Goal: Task Accomplishment & Management: Manage account settings

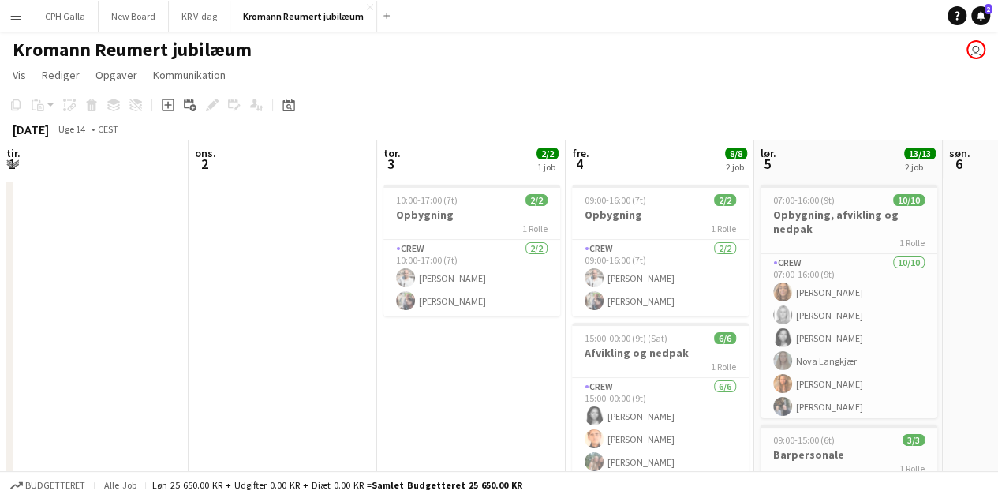
scroll to position [0, 485]
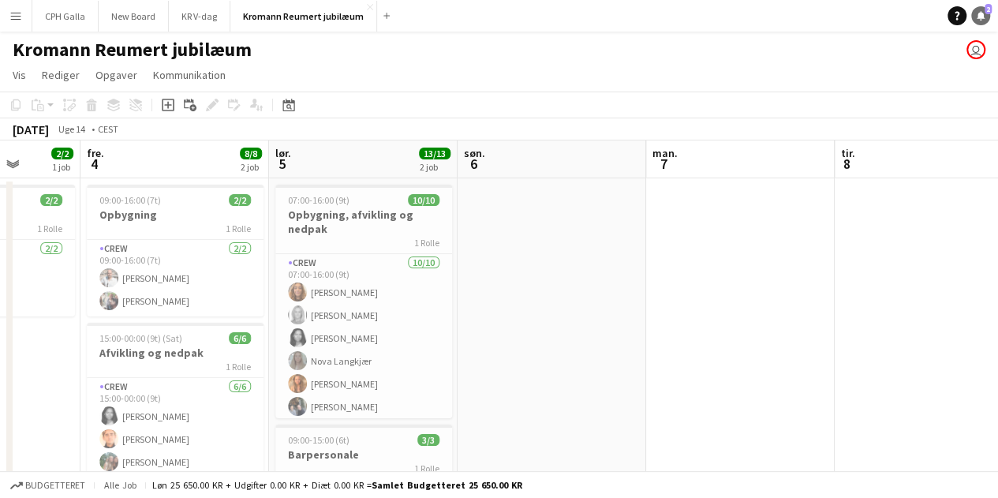
click at [983, 20] on icon "Notifikationer" at bounding box center [980, 15] width 9 height 9
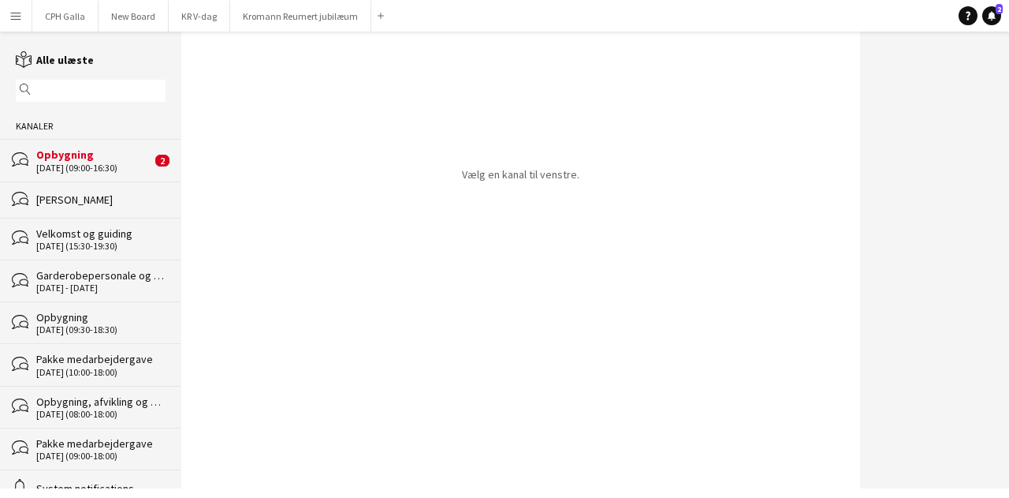
click at [89, 198] on div "[PERSON_NAME]" at bounding box center [100, 199] width 129 height 14
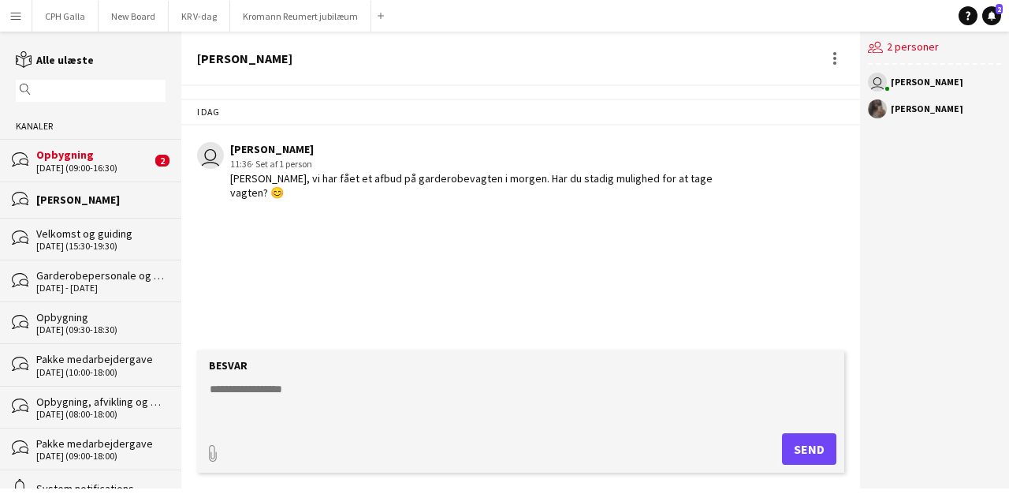
click at [81, 160] on div "Opbygning" at bounding box center [93, 154] width 115 height 14
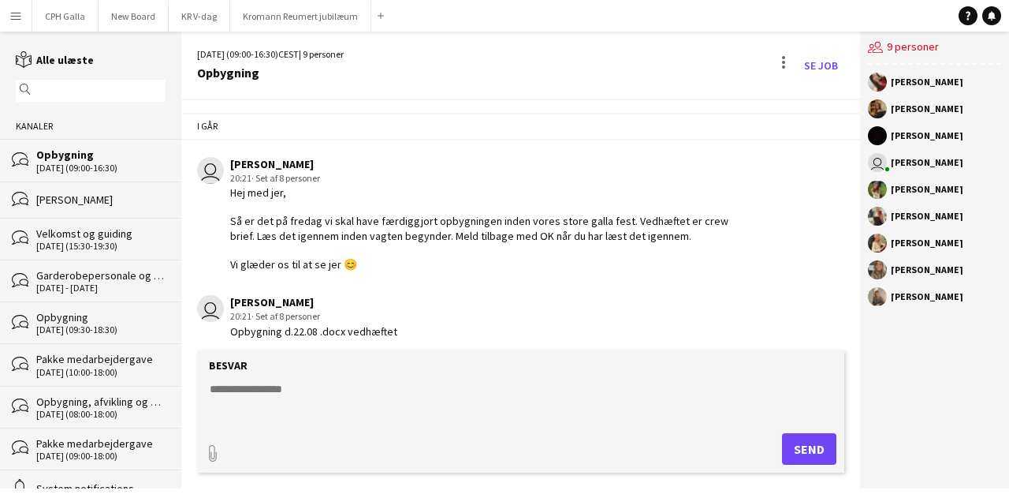
scroll to position [483, 0]
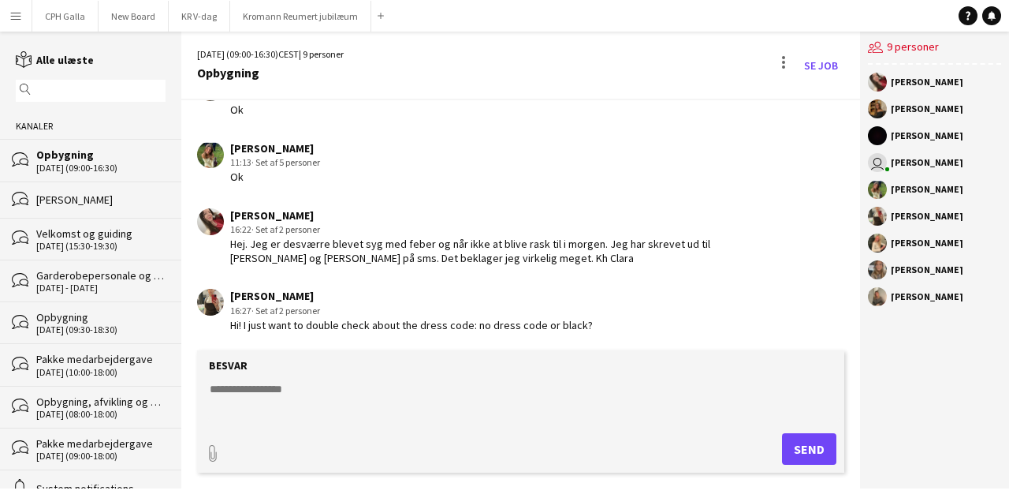
click at [251, 394] on textarea at bounding box center [524, 401] width 632 height 41
click at [50, 16] on button "CPH Galla Luk" at bounding box center [65, 16] width 66 height 31
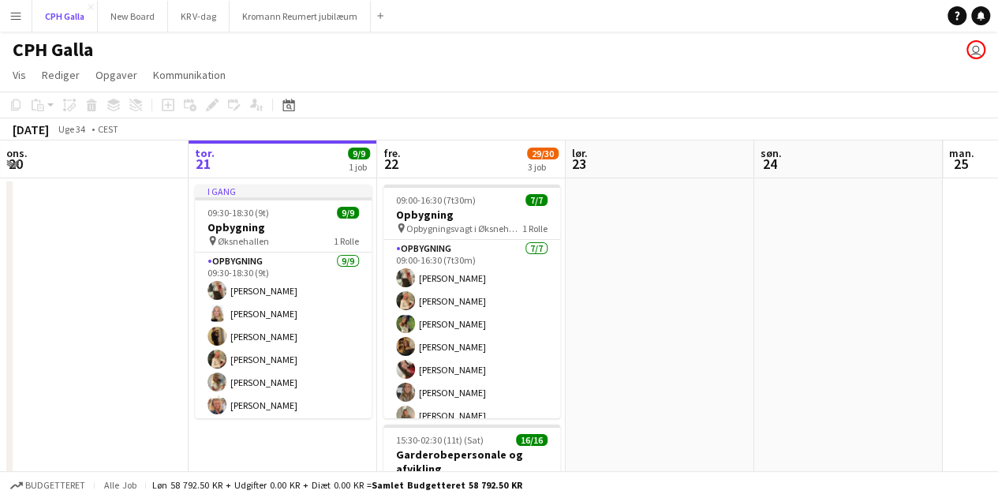
scroll to position [9, 0]
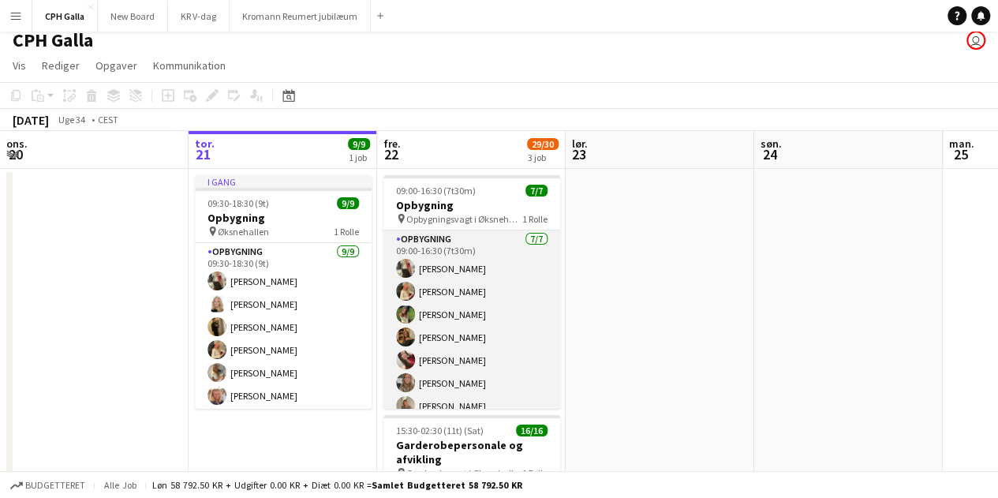
click at [501, 312] on app-card-role "Opbygning [DATE] 09:00-16:30 (7t30m) [PERSON_NAME] [PERSON_NAME] [PERSON_NAME] …" at bounding box center [471, 325] width 177 height 191
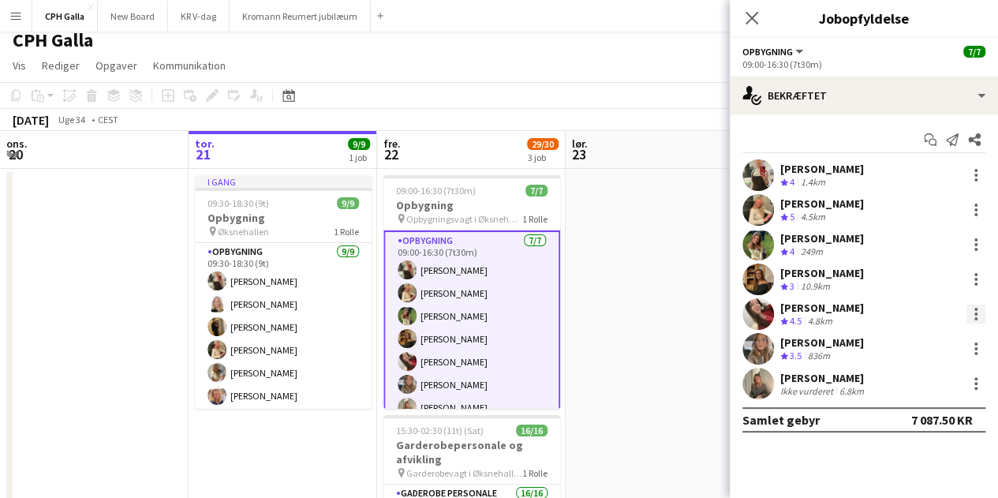
click at [974, 308] on div at bounding box center [975, 309] width 3 height 3
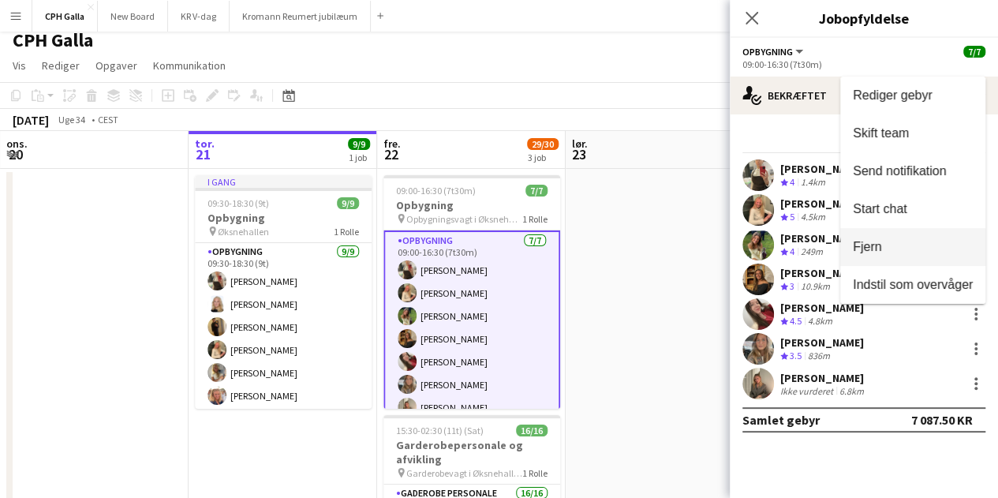
click at [870, 244] on span "Fjern" at bounding box center [867, 246] width 28 height 13
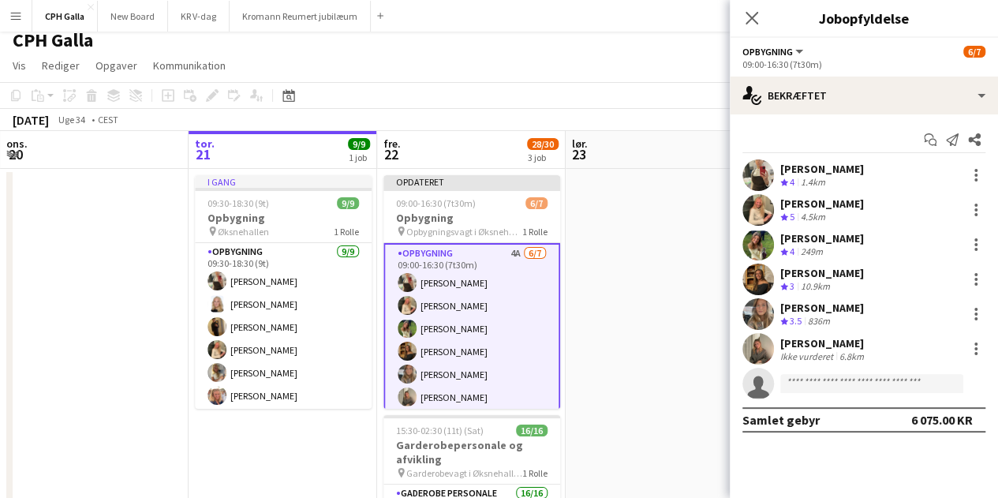
click at [857, 306] on div "[PERSON_NAME]" at bounding box center [822, 307] width 84 height 14
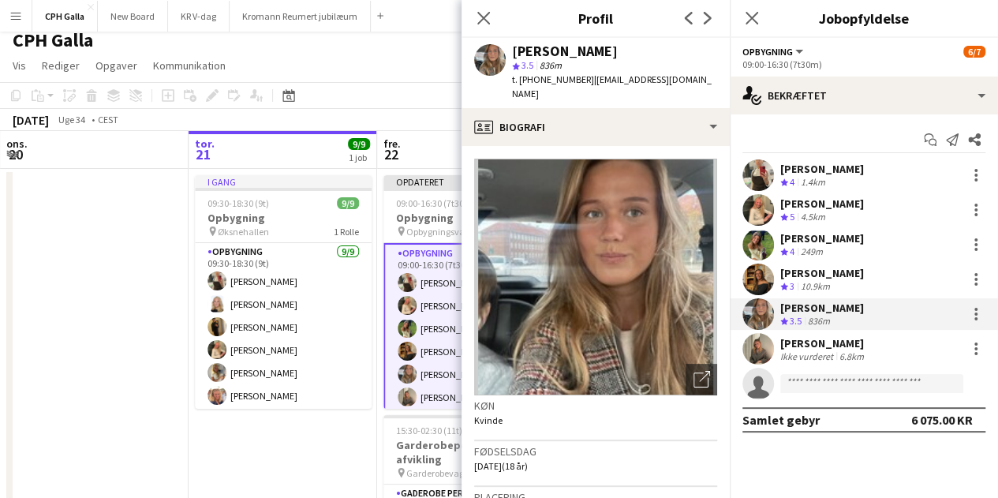
click at [798, 277] on div "[PERSON_NAME]" at bounding box center [822, 273] width 84 height 14
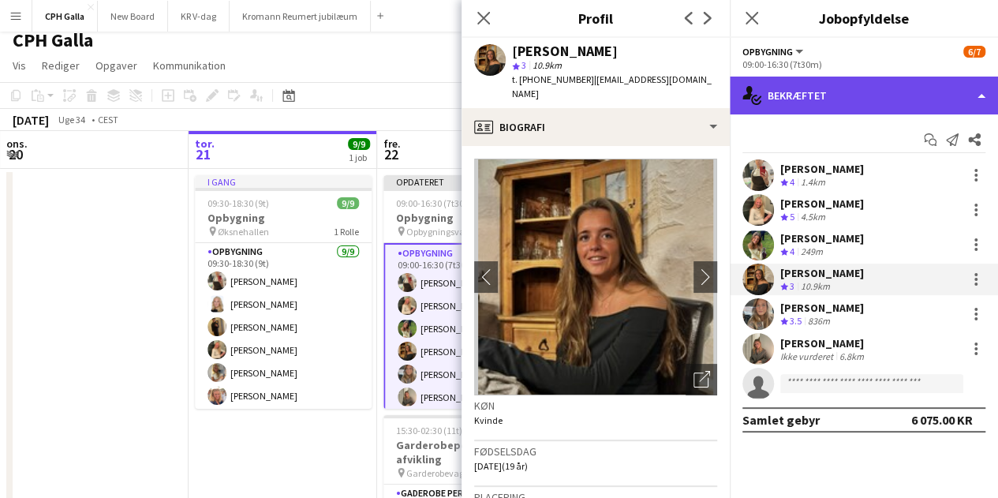
click at [773, 102] on div "single-neutral-actions-check-2 Bekræftet" at bounding box center [864, 96] width 268 height 38
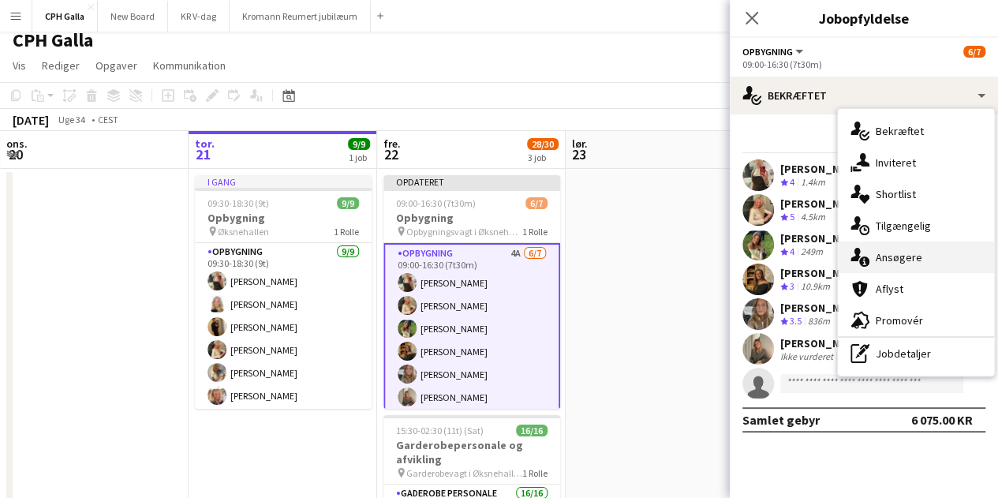
click at [874, 256] on div "single-neutral-actions-information Ansøgere" at bounding box center [916, 257] width 156 height 32
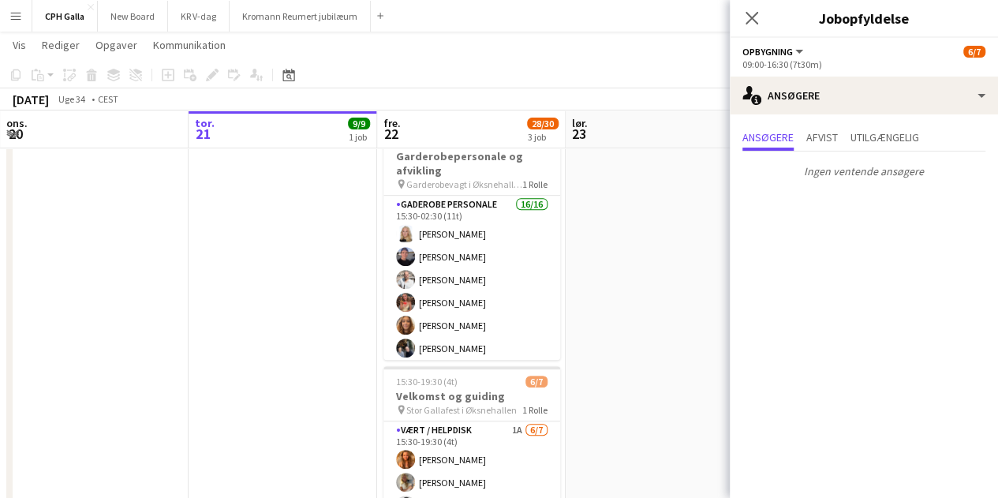
scroll to position [299, 0]
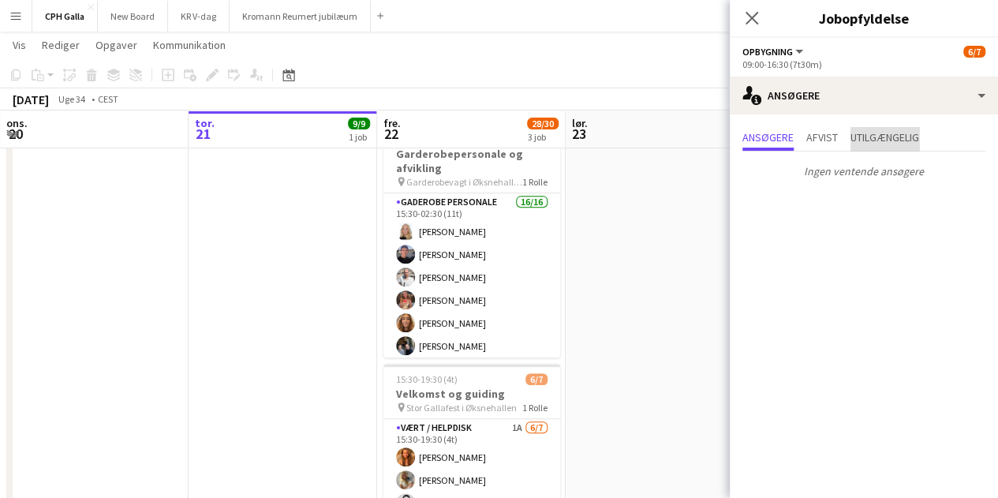
click at [869, 135] on span "Utilgængelig" at bounding box center [884, 137] width 69 height 11
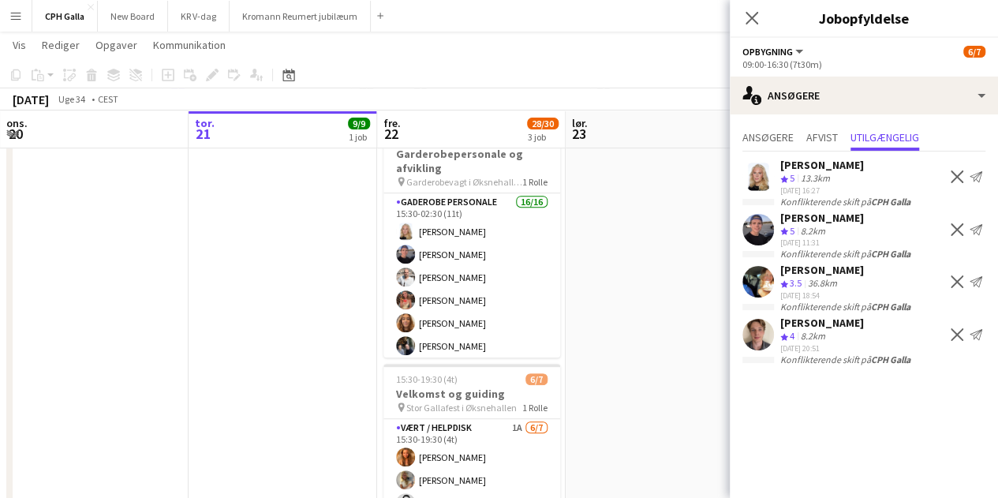
click at [765, 217] on app-user-avatar at bounding box center [758, 230] width 32 height 32
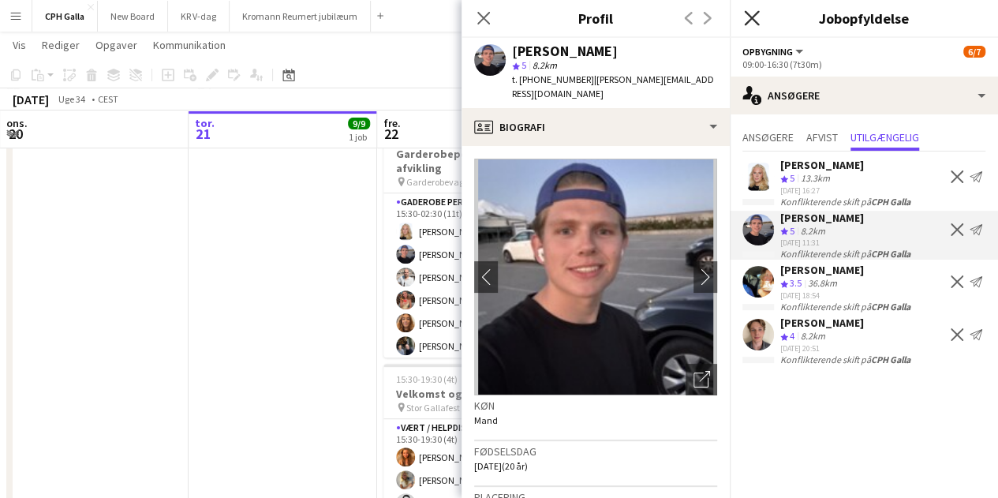
click at [754, 19] on icon "Luk pop-in" at bounding box center [751, 17] width 15 height 15
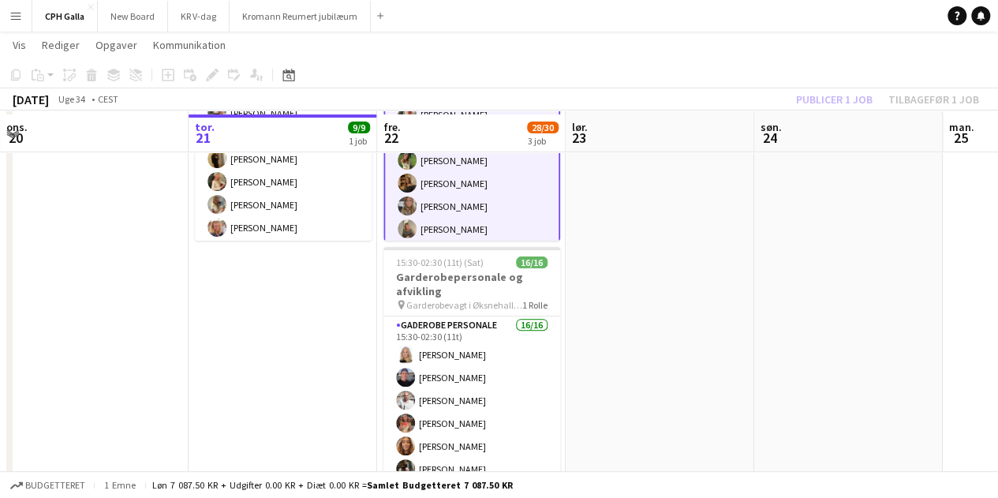
scroll to position [175, 0]
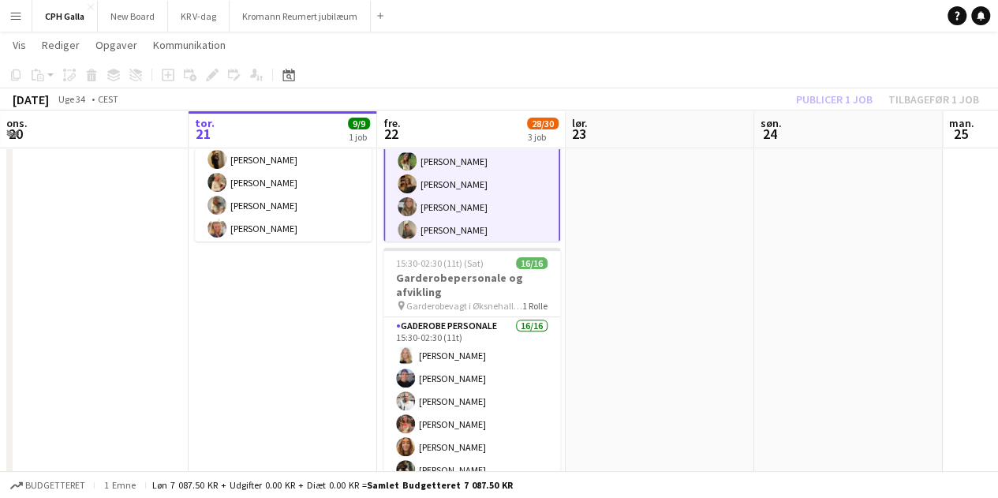
click at [683, 229] on app-date-cell at bounding box center [659, 377] width 188 height 751
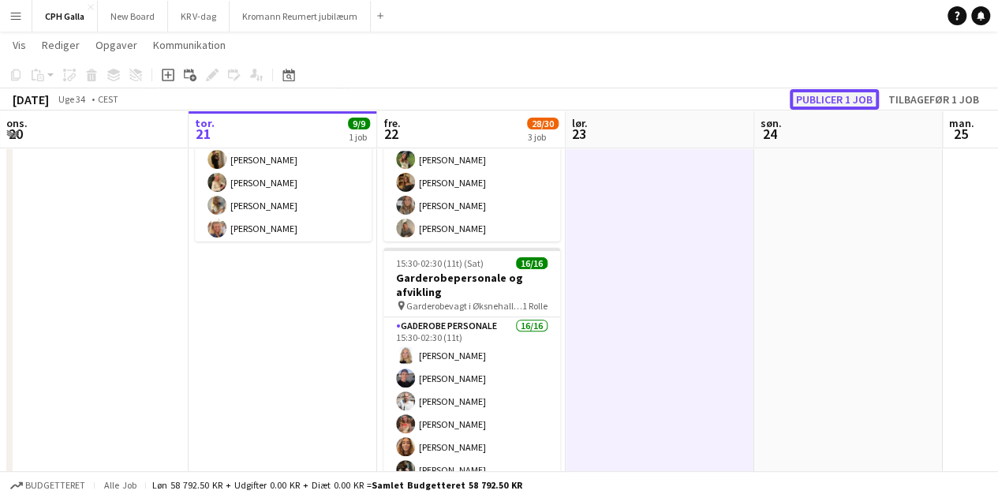
click at [815, 100] on button "Publicer 1 job" at bounding box center [833, 99] width 89 height 21
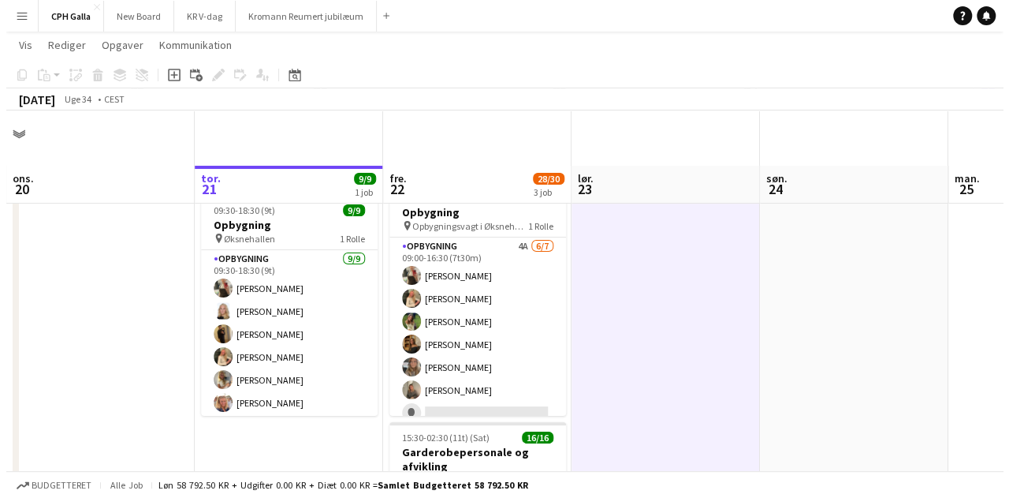
scroll to position [0, 0]
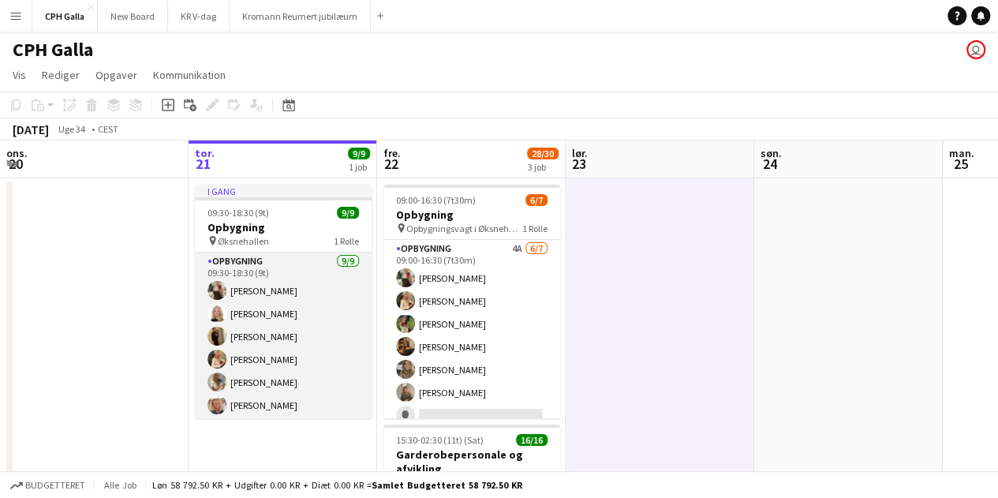
click at [250, 354] on app-card-role "Opbygning [DATE] 09:30-18:30 (9t) [PERSON_NAME] [PERSON_NAME] [PERSON_NAME] [PE…" at bounding box center [283, 372] width 177 height 241
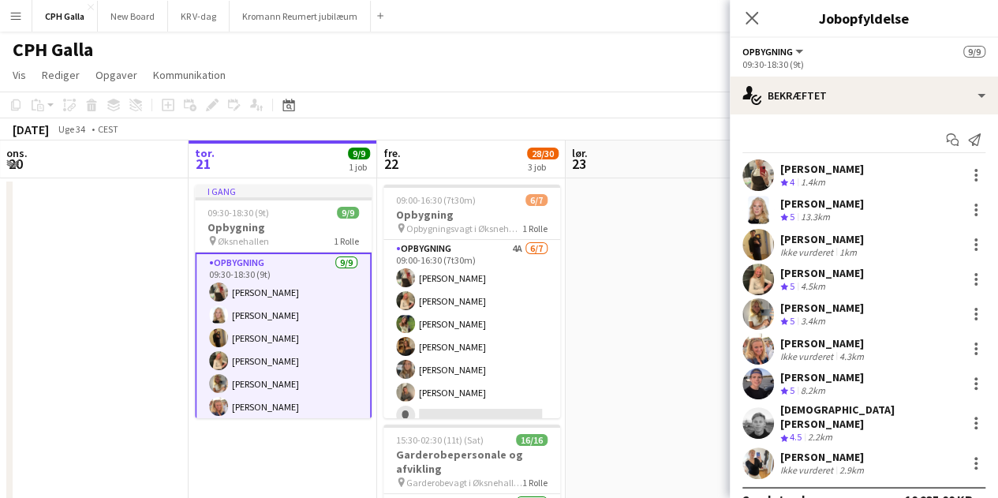
click at [787, 351] on div "Ikke vurderet" at bounding box center [808, 356] width 56 height 12
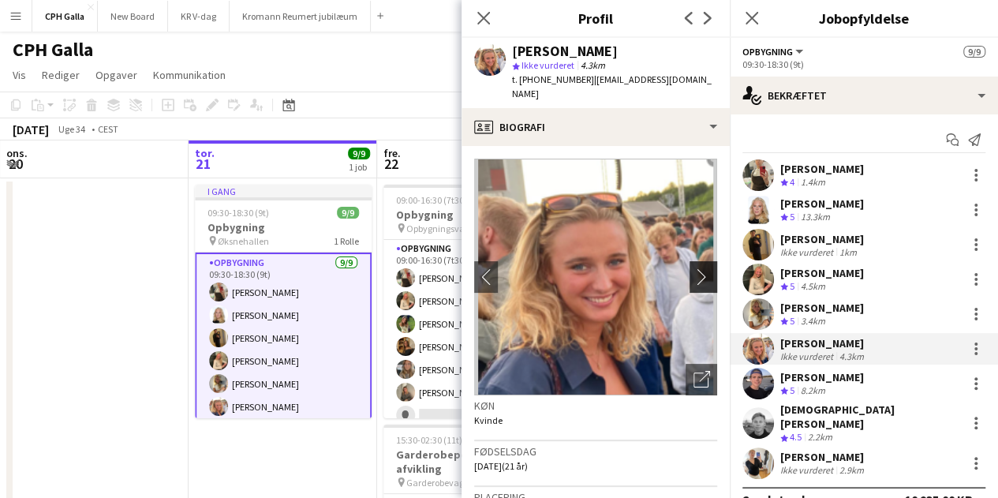
click at [697, 268] on app-icon "chevron-right" at bounding box center [705, 276] width 24 height 17
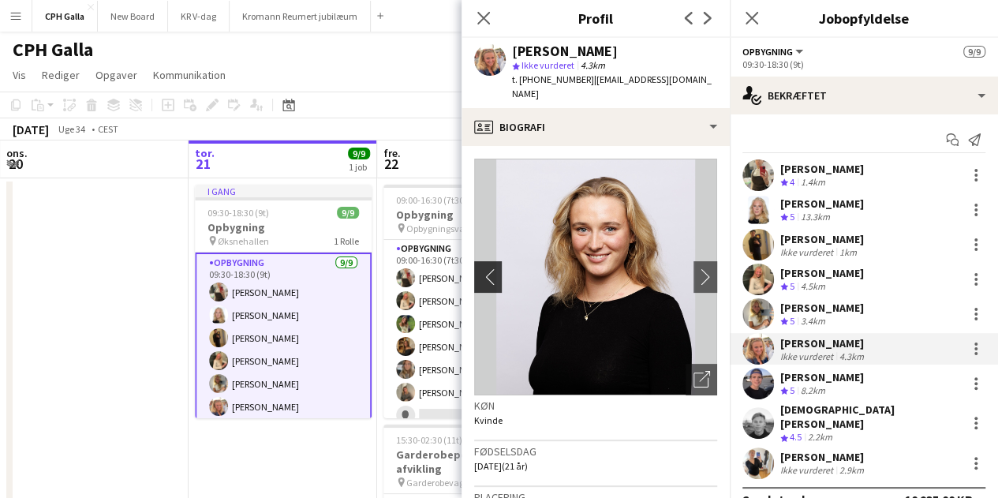
click at [480, 268] on app-icon "chevron-left" at bounding box center [486, 276] width 24 height 17
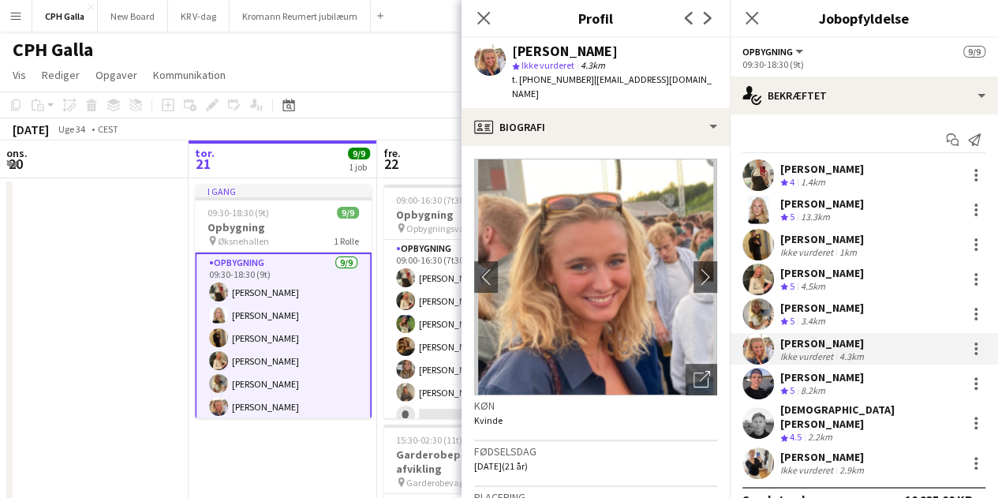
click at [793, 416] on div "[DEMOGRAPHIC_DATA][PERSON_NAME]" at bounding box center [870, 416] width 180 height 28
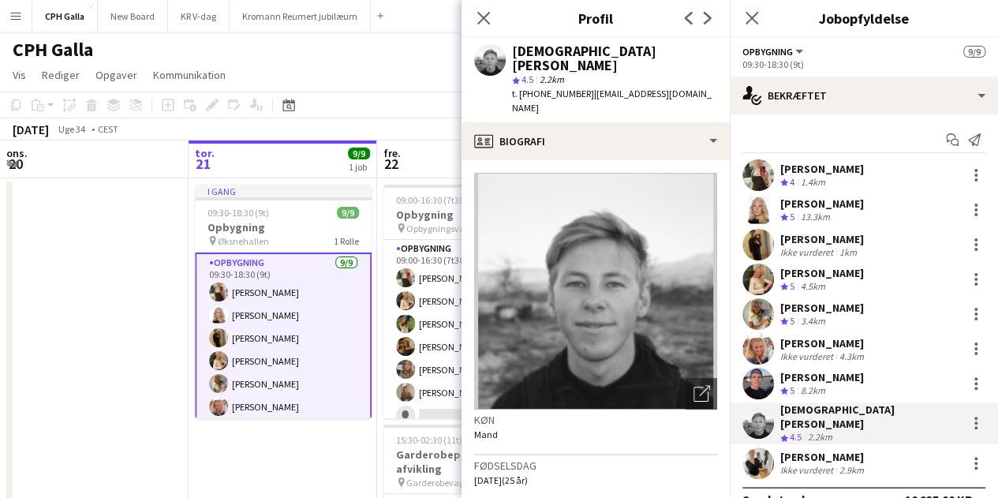
click at [796, 383] on div "[PERSON_NAME]" at bounding box center [822, 377] width 84 height 14
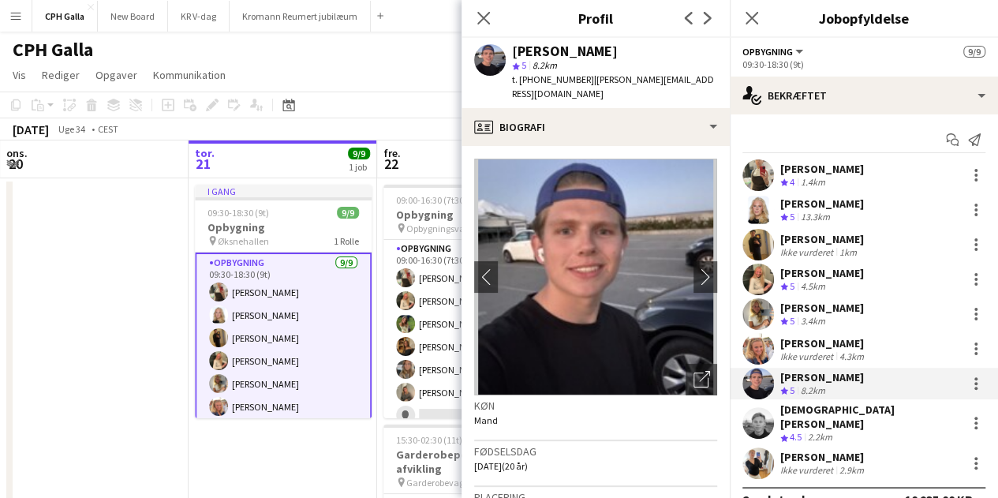
click at [803, 350] on div "Ikke vurderet" at bounding box center [808, 356] width 56 height 12
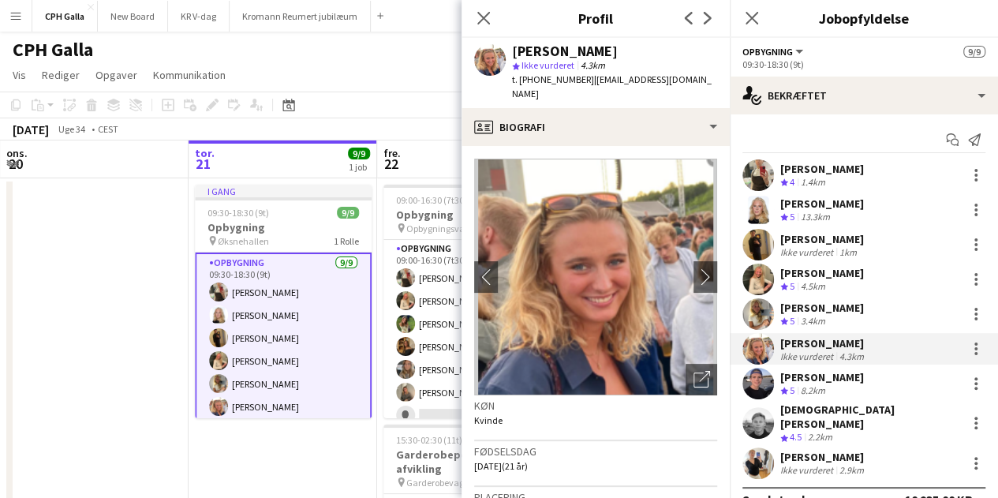
click at [803, 304] on div "[PERSON_NAME]" at bounding box center [822, 307] width 84 height 14
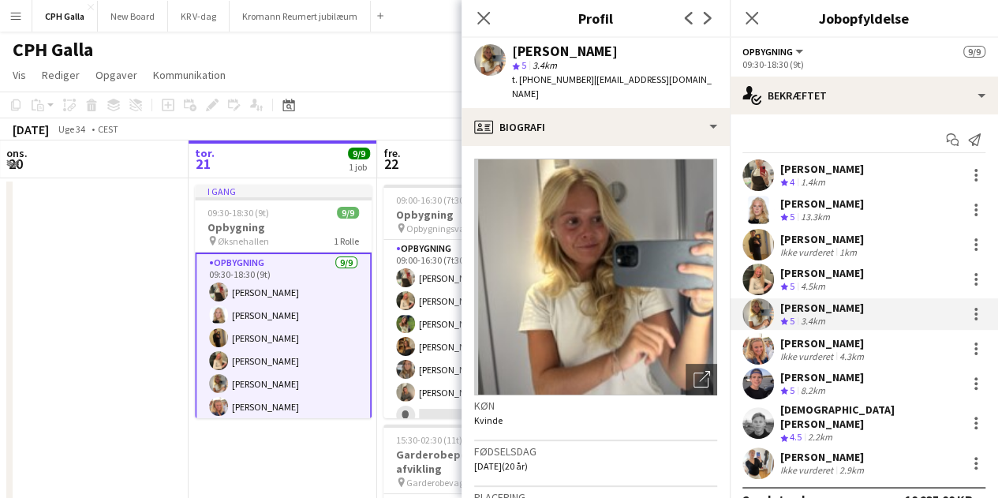
click at [808, 234] on div "[PERSON_NAME]" at bounding box center [822, 239] width 84 height 14
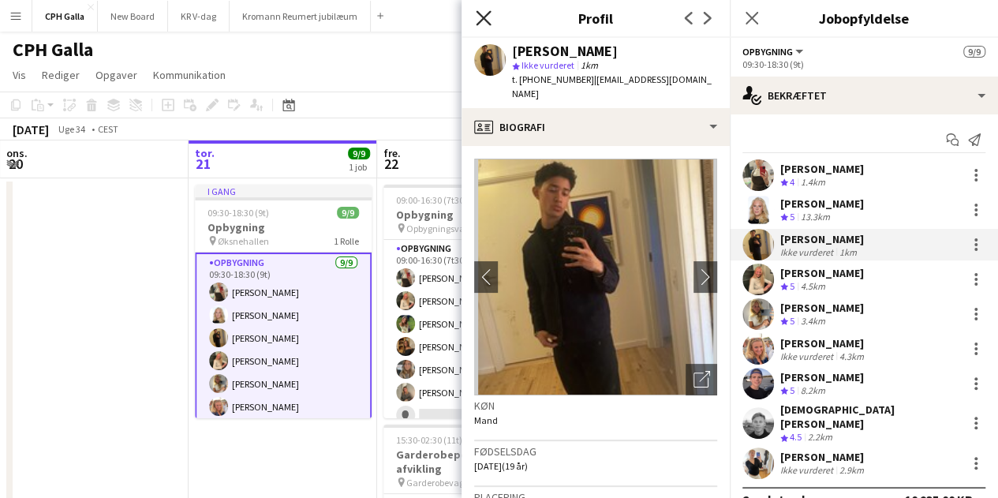
click at [487, 13] on icon at bounding box center [483, 17] width 15 height 15
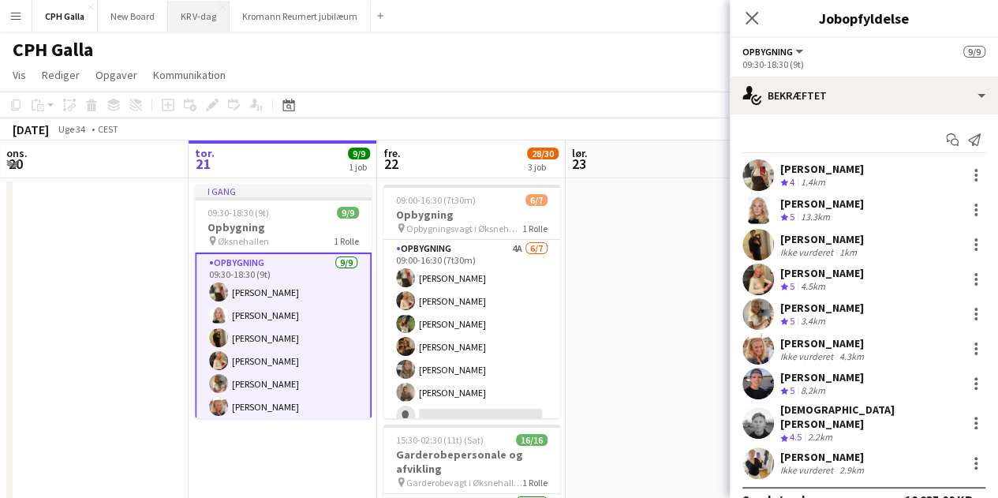
click at [208, 6] on button "KR V-dag Luk" at bounding box center [199, 16] width 62 height 31
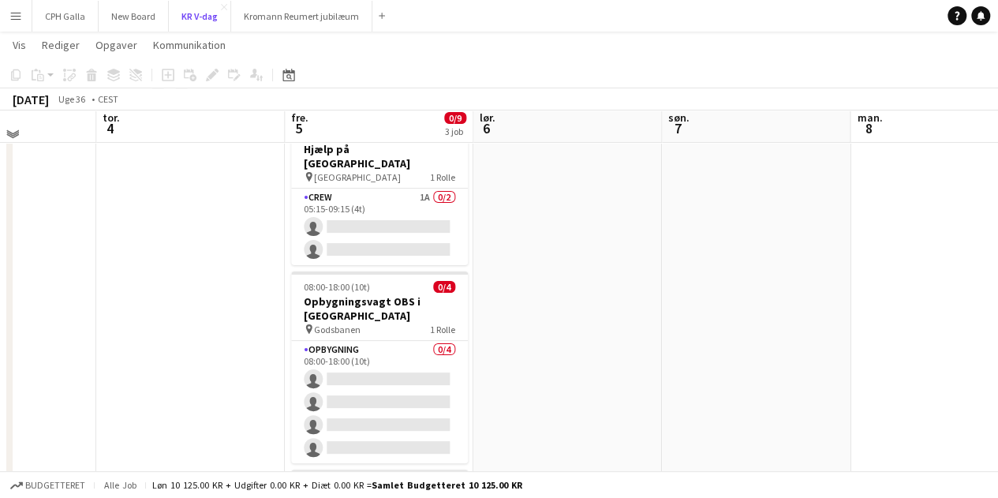
scroll to position [58, 0]
